Goal: Task Accomplishment & Management: Manage account settings

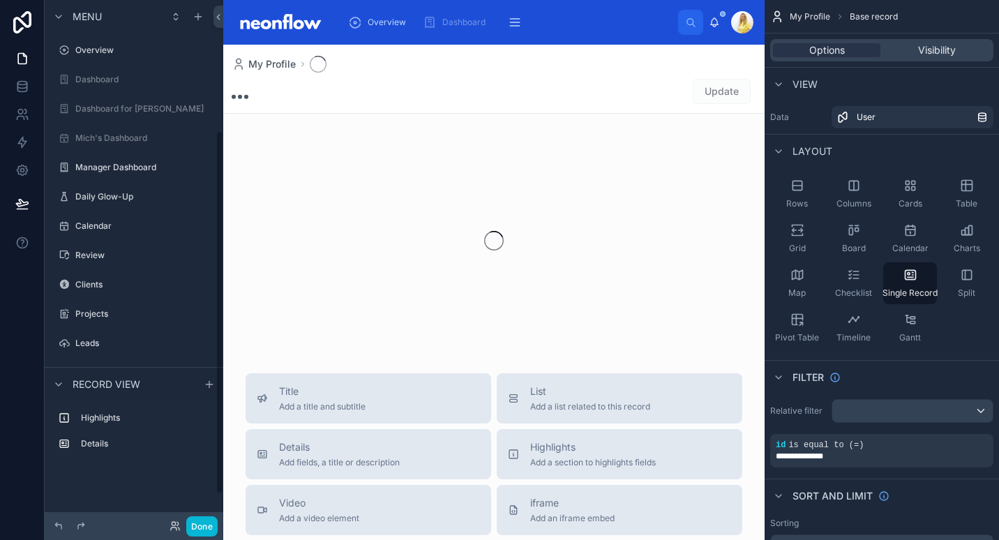
scroll to position [188, 0]
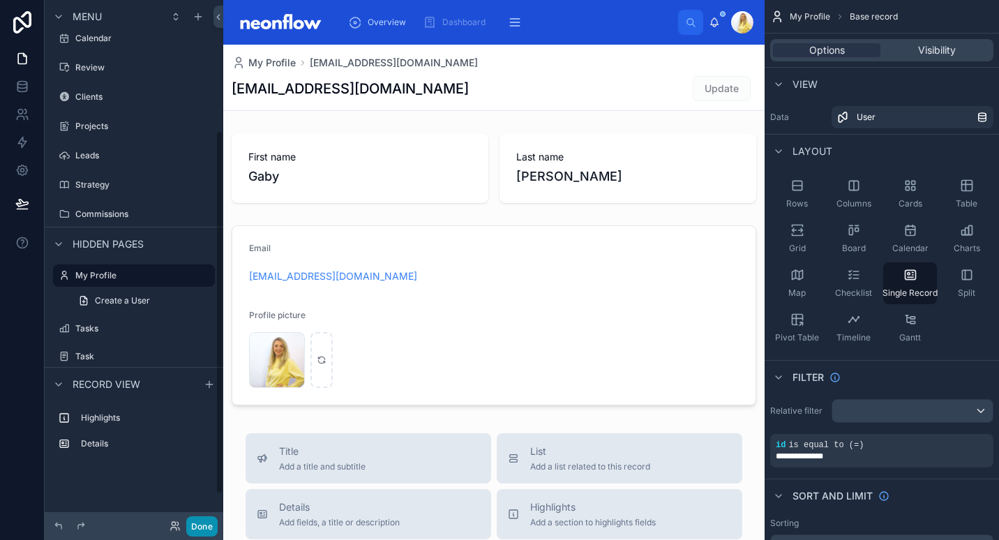
click at [193, 522] on button "Done" at bounding box center [201, 526] width 31 height 20
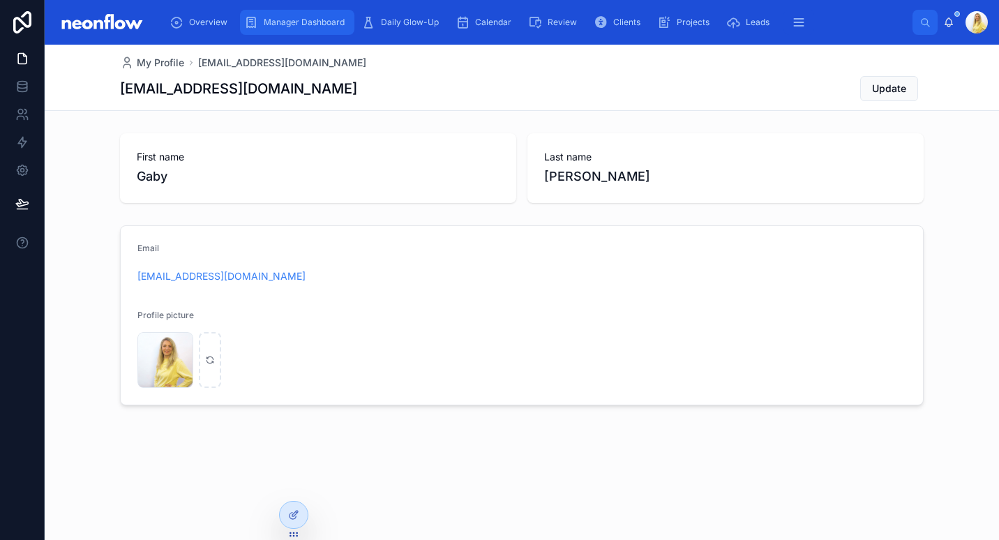
click at [278, 21] on span "Manager Dashboard" at bounding box center [304, 22] width 81 height 11
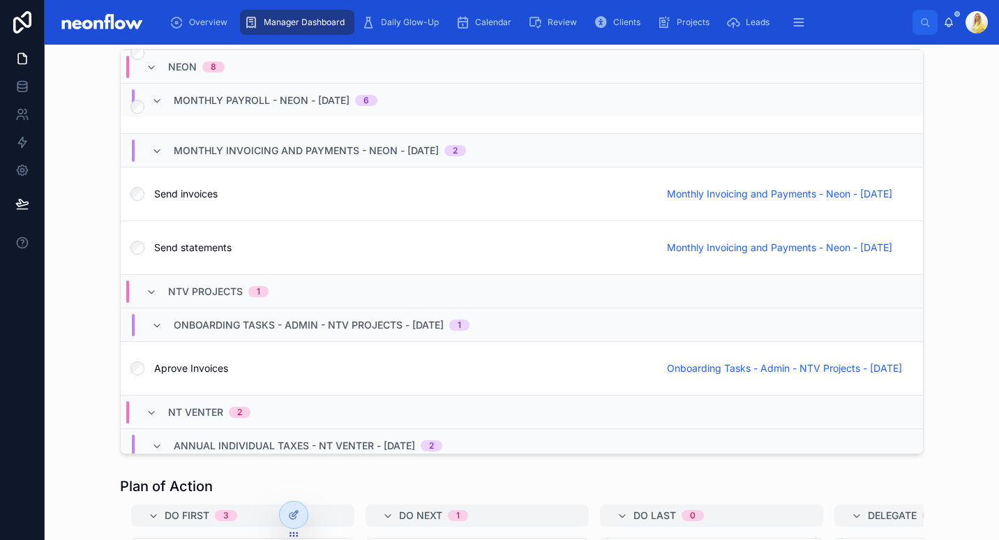
scroll to position [1333, 0]
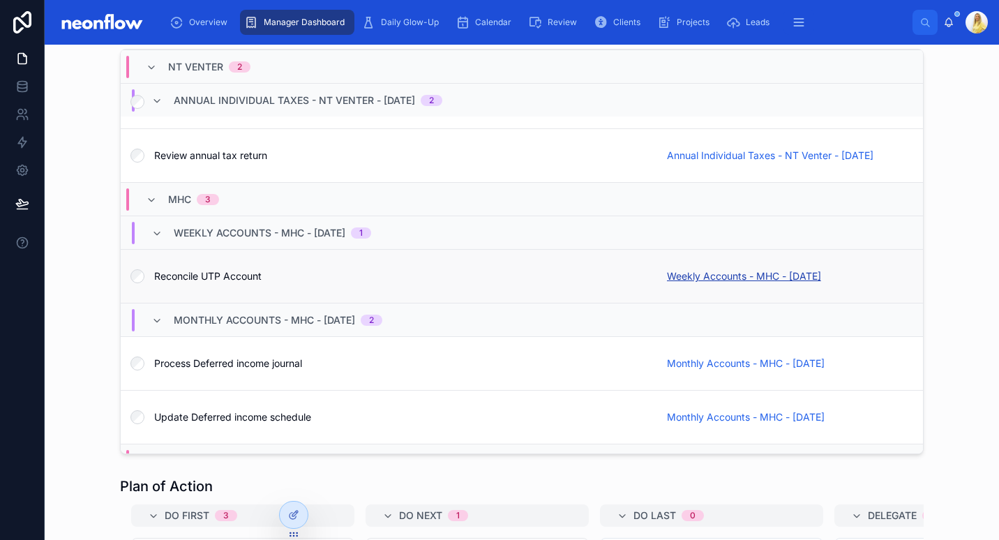
click at [706, 283] on span "Weekly Accounts - MHC - [DATE]" at bounding box center [744, 276] width 154 height 14
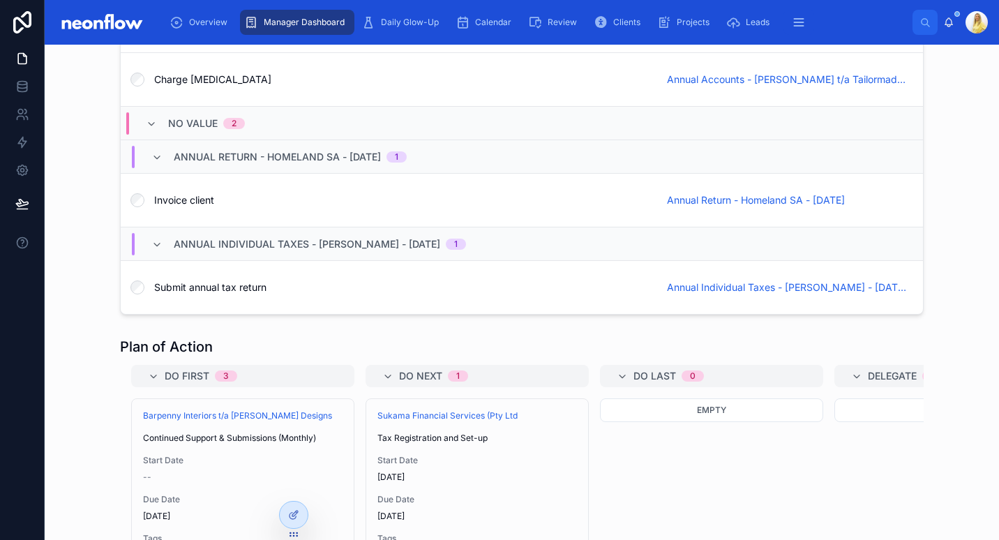
scroll to position [2766, 0]
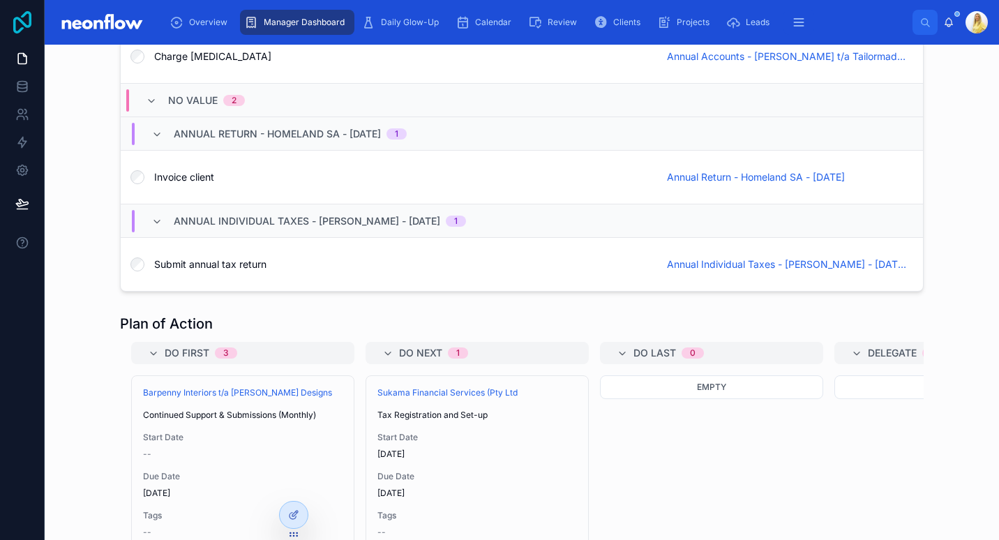
click at [20, 26] on icon at bounding box center [22, 22] width 28 height 22
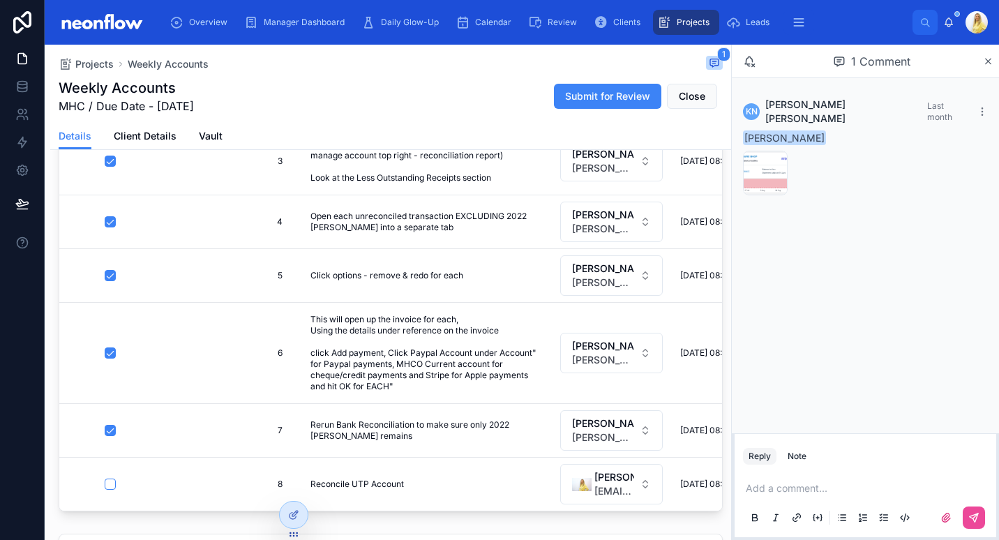
scroll to position [325, 0]
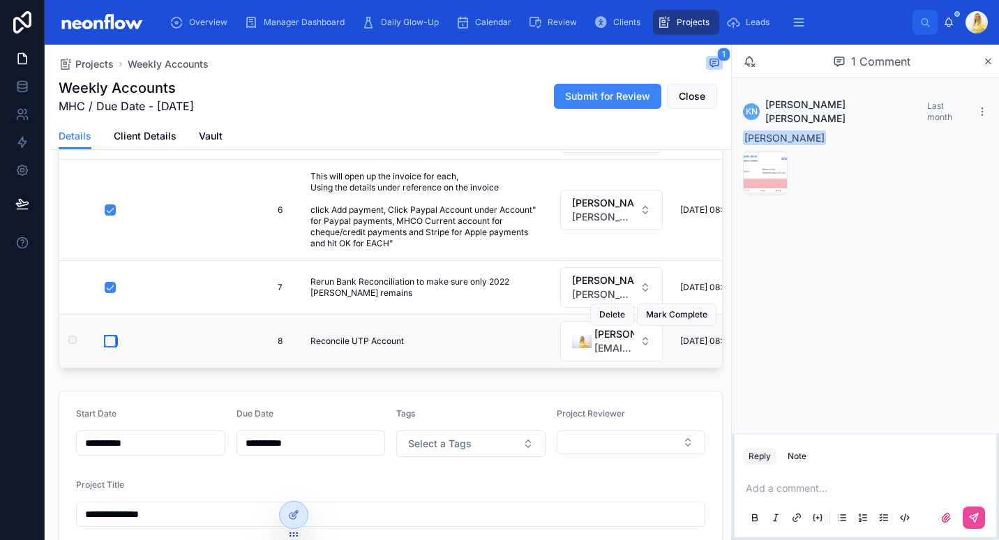
click at [110, 335] on button "button" at bounding box center [110, 340] width 11 height 11
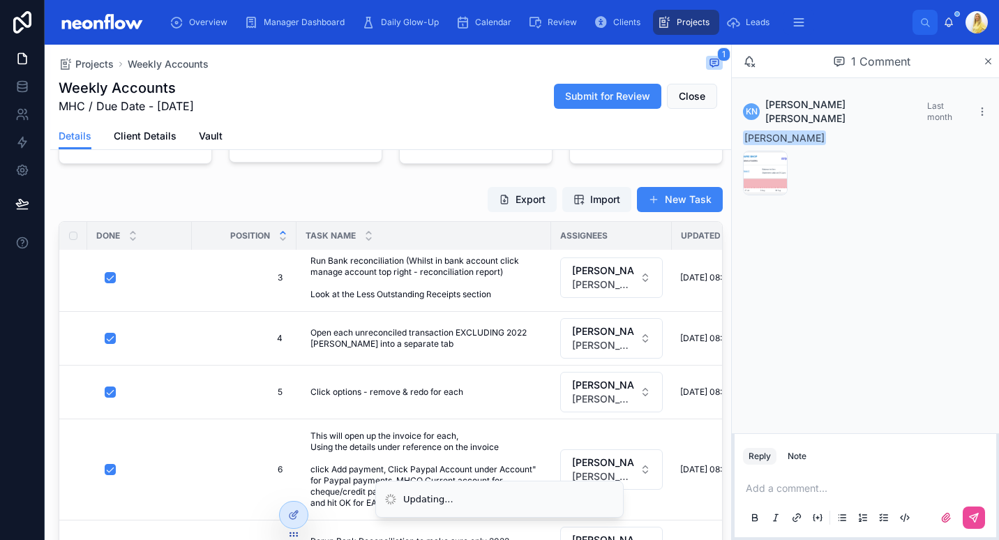
scroll to position [0, 0]
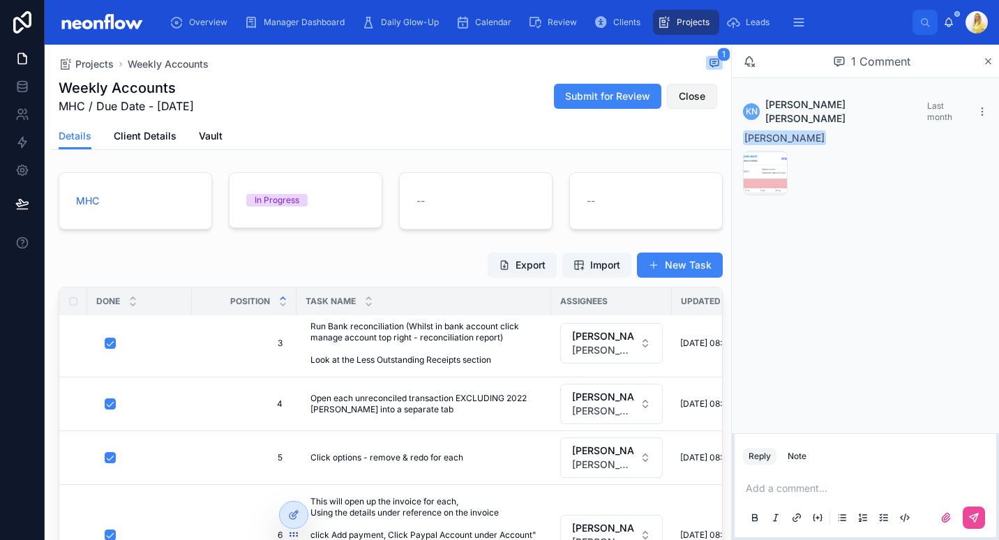
click at [684, 98] on span "Close" at bounding box center [692, 96] width 27 height 14
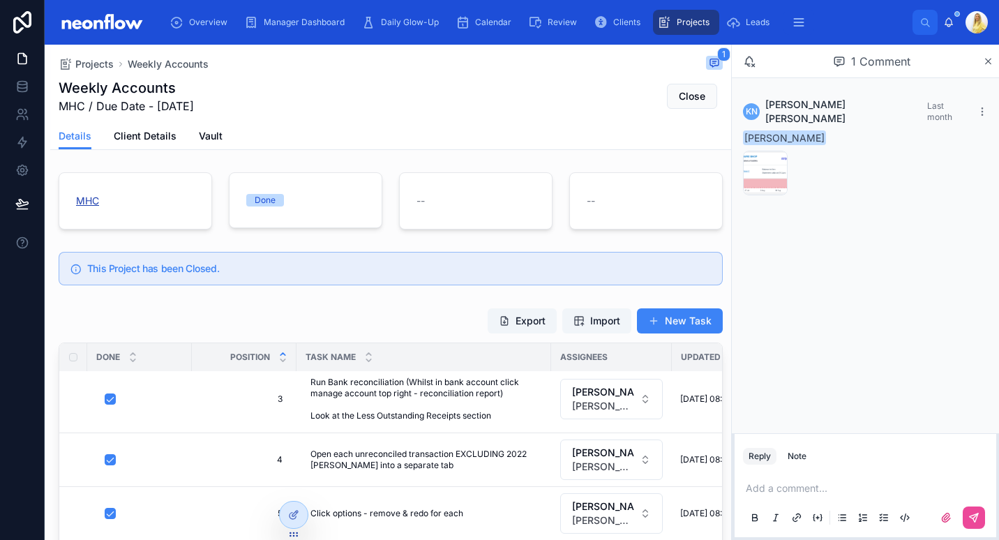
click at [86, 197] on span "MHC" at bounding box center [87, 201] width 23 height 14
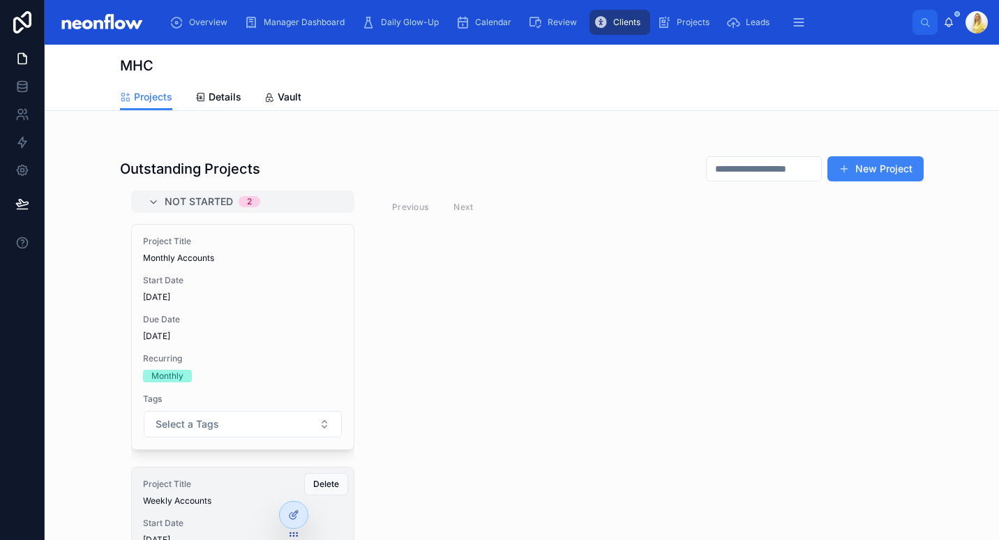
scroll to position [108, 0]
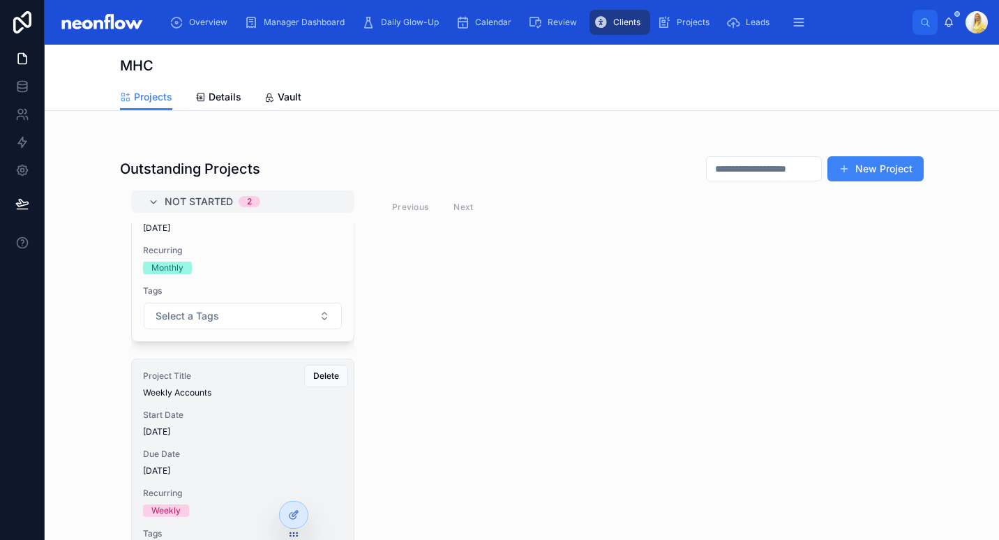
click at [236, 400] on div "Project Title Weekly Accounts Start Date 26/08/2025 Due Date 26/08/2025 Recurri…" at bounding box center [243, 471] width 222 height 225
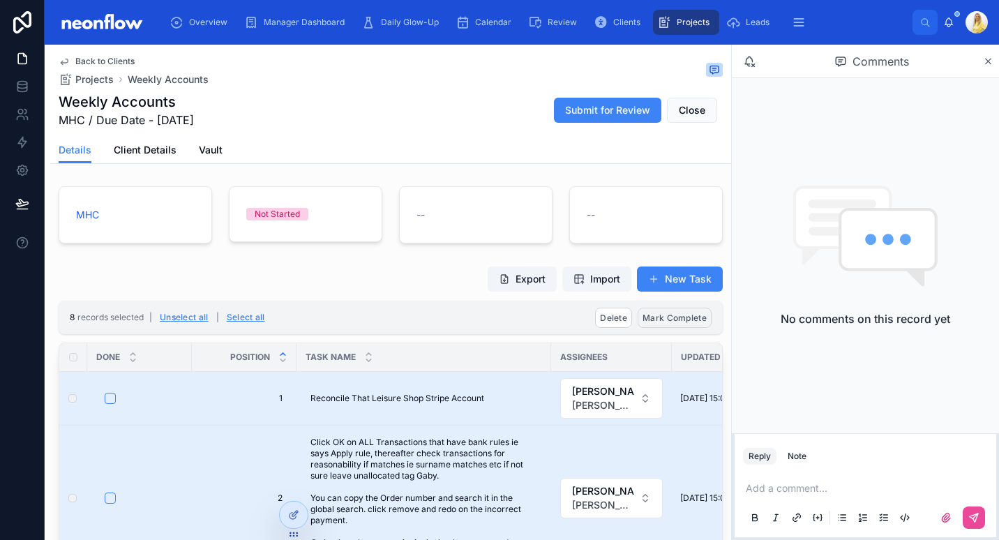
click at [670, 317] on span "Mark Complete" at bounding box center [674, 317] width 64 height 10
click at [725, 287] on button at bounding box center [732, 290] width 17 height 17
click at [70, 351] on th at bounding box center [73, 357] width 28 height 28
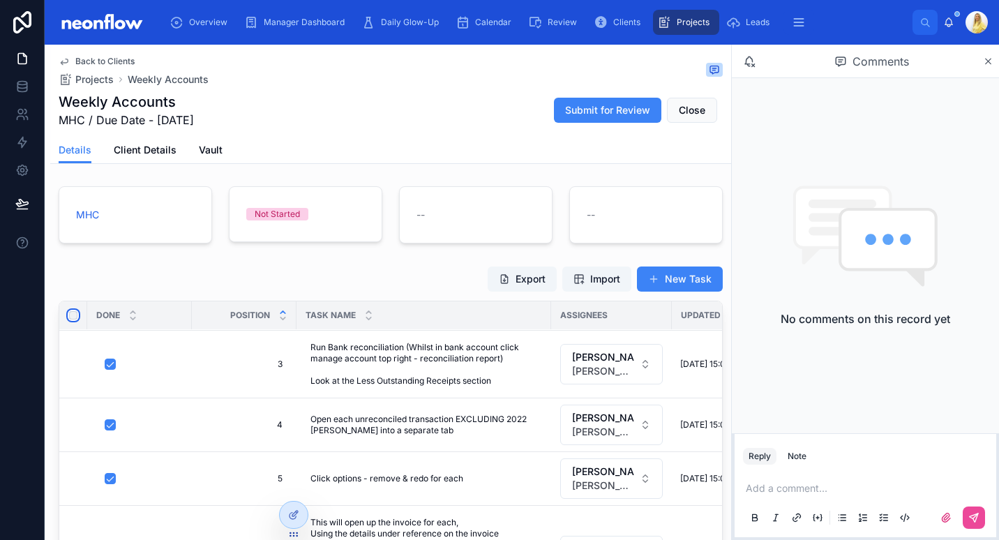
scroll to position [216, 0]
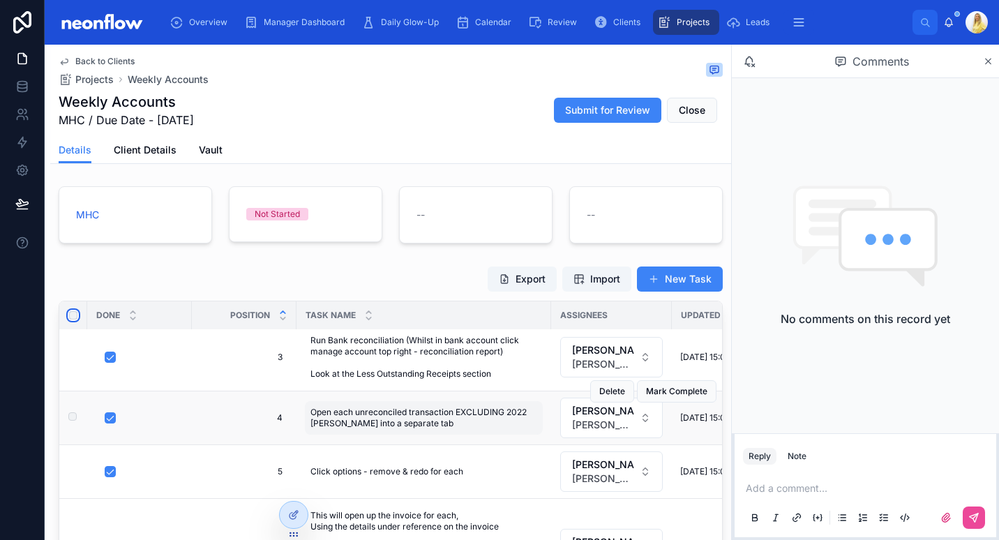
type input "**********"
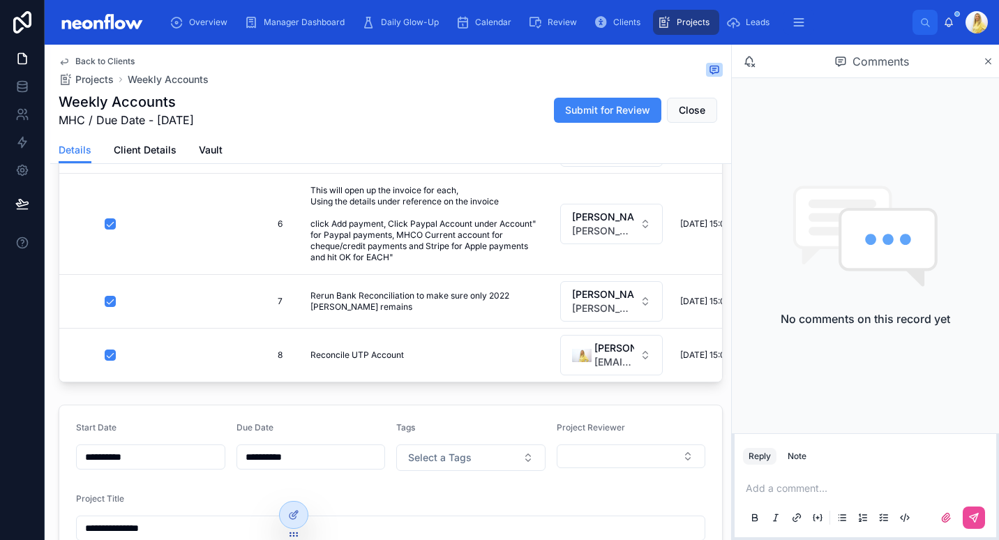
scroll to position [0, 0]
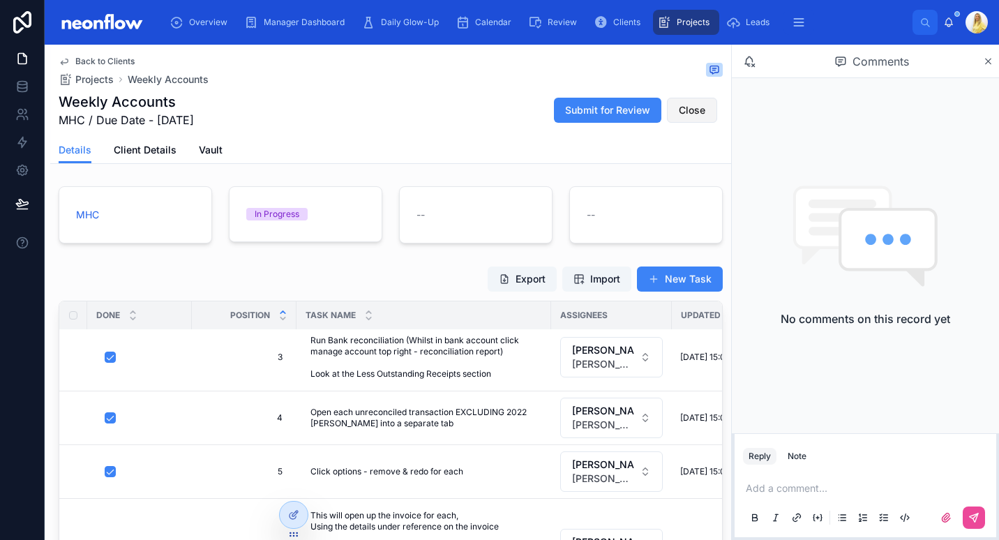
click at [680, 105] on span "Close" at bounding box center [692, 110] width 27 height 14
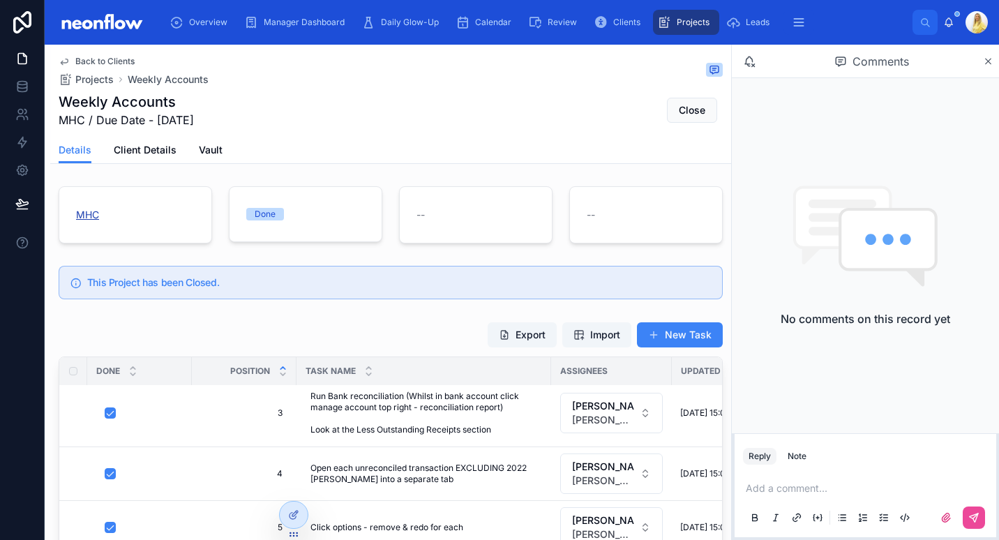
click at [77, 215] on span "MHC" at bounding box center [87, 215] width 23 height 14
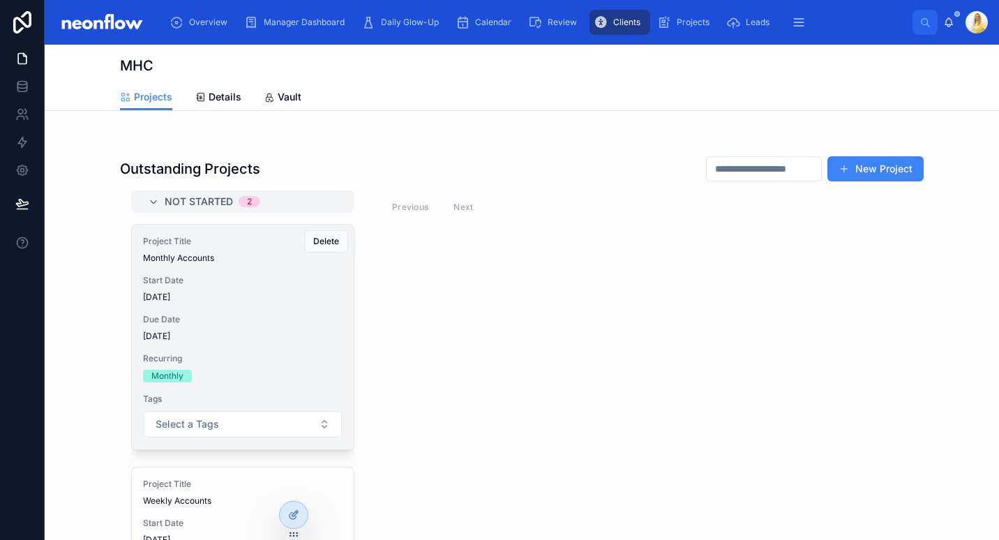
click at [273, 330] on div "Due Date 05/08/2025" at bounding box center [242, 328] width 199 height 28
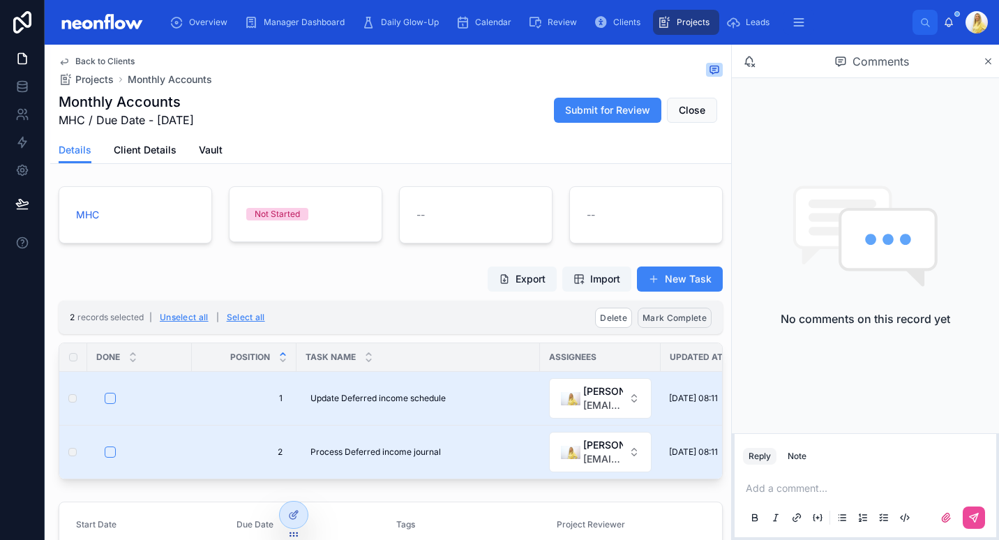
click at [688, 322] on span "Mark Complete" at bounding box center [674, 317] width 64 height 10
click at [732, 289] on icon at bounding box center [732, 290] width 11 height 11
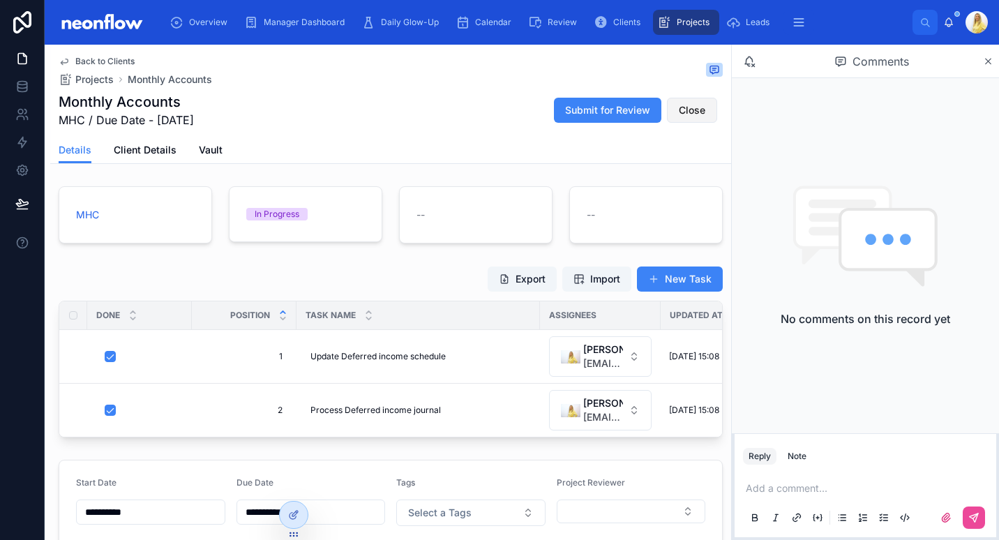
click at [693, 107] on span "Close" at bounding box center [692, 110] width 27 height 14
